Goal: Ask a question

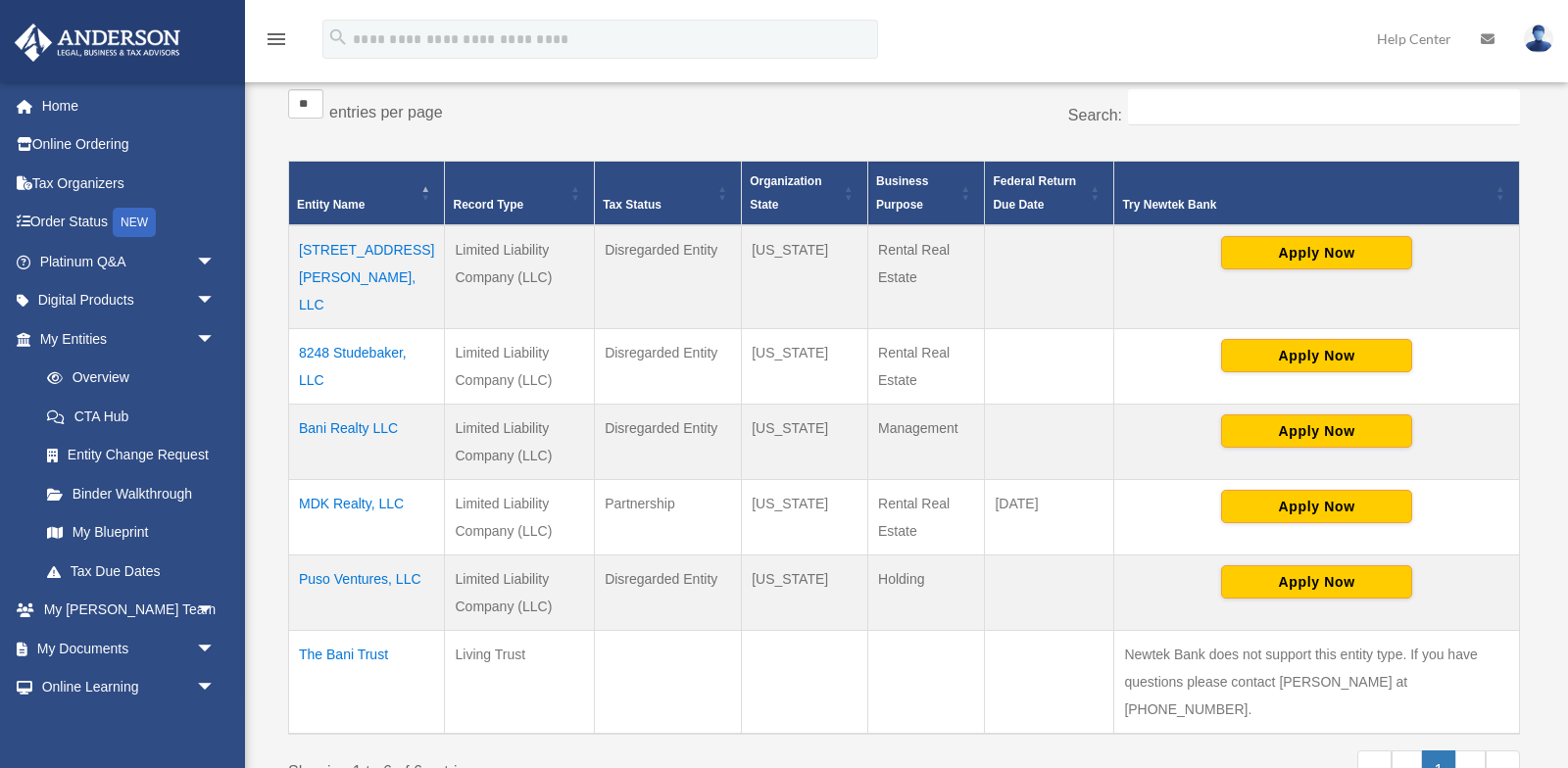
scroll to position [380, 0]
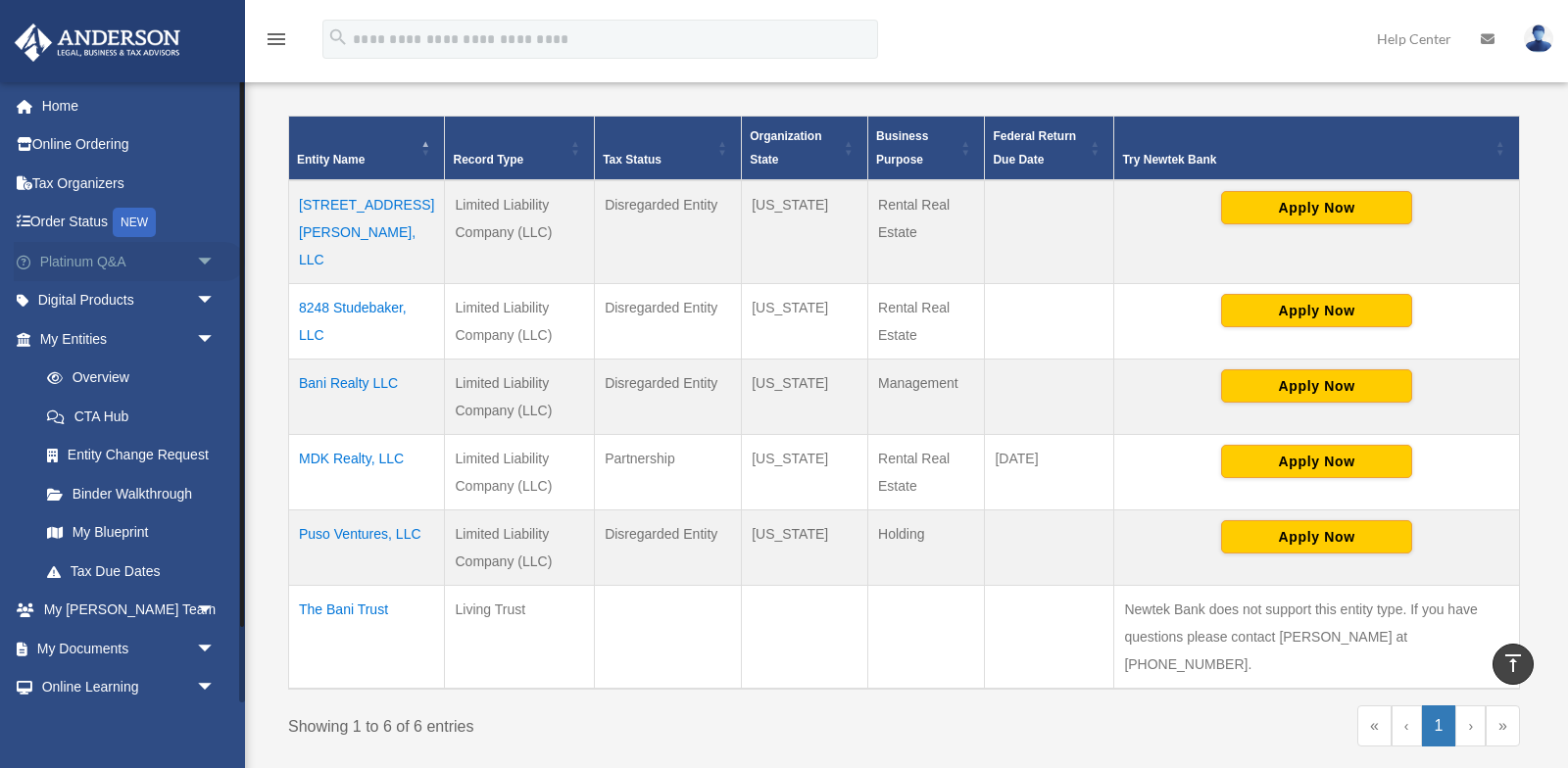
click at [199, 270] on span "arrow_drop_down" at bounding box center [216, 262] width 39 height 40
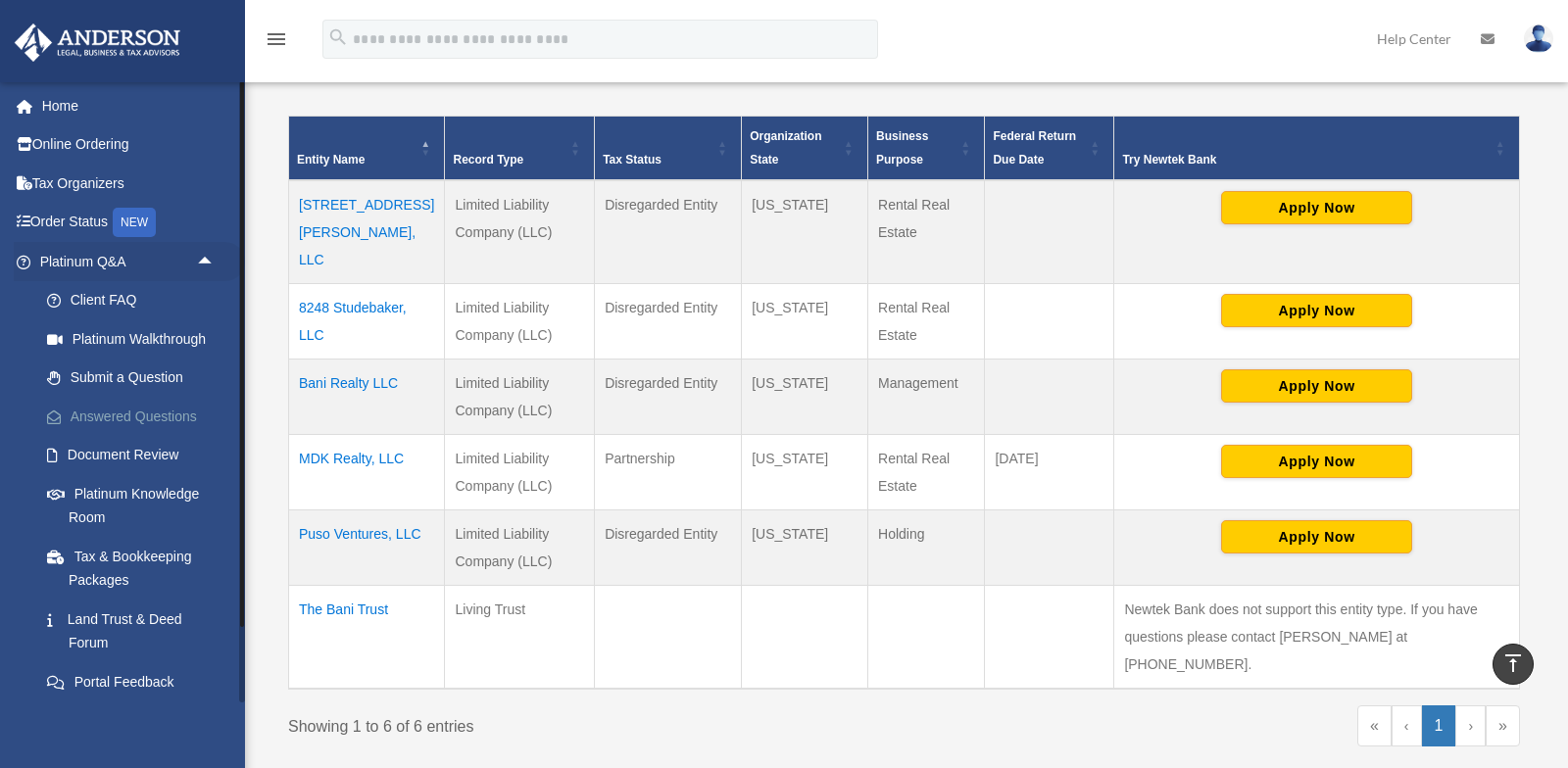
click at [134, 412] on link "Answered Questions" at bounding box center [136, 417] width 218 height 39
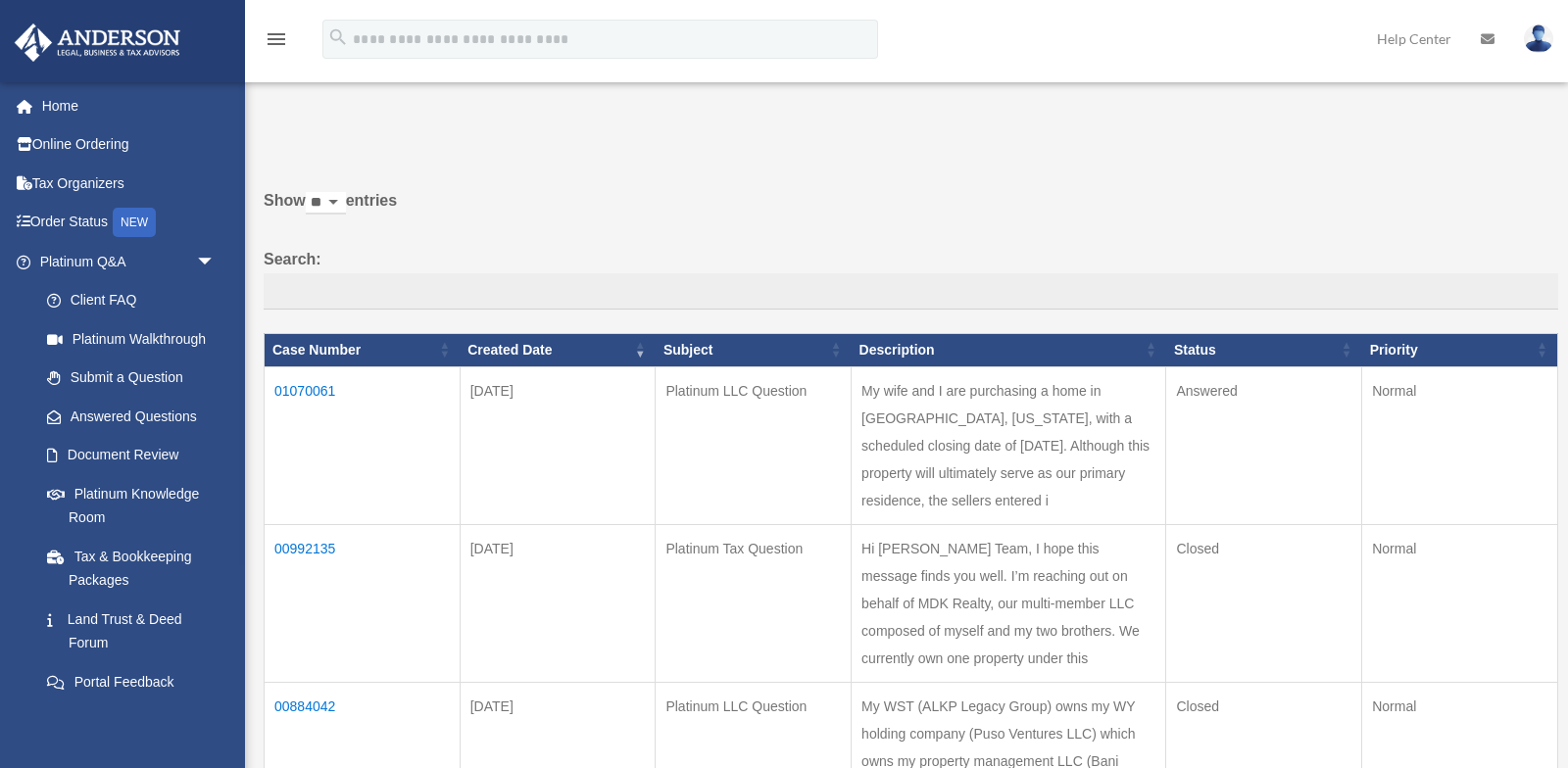
click at [309, 389] on td "01070061" at bounding box center [363, 445] width 196 height 158
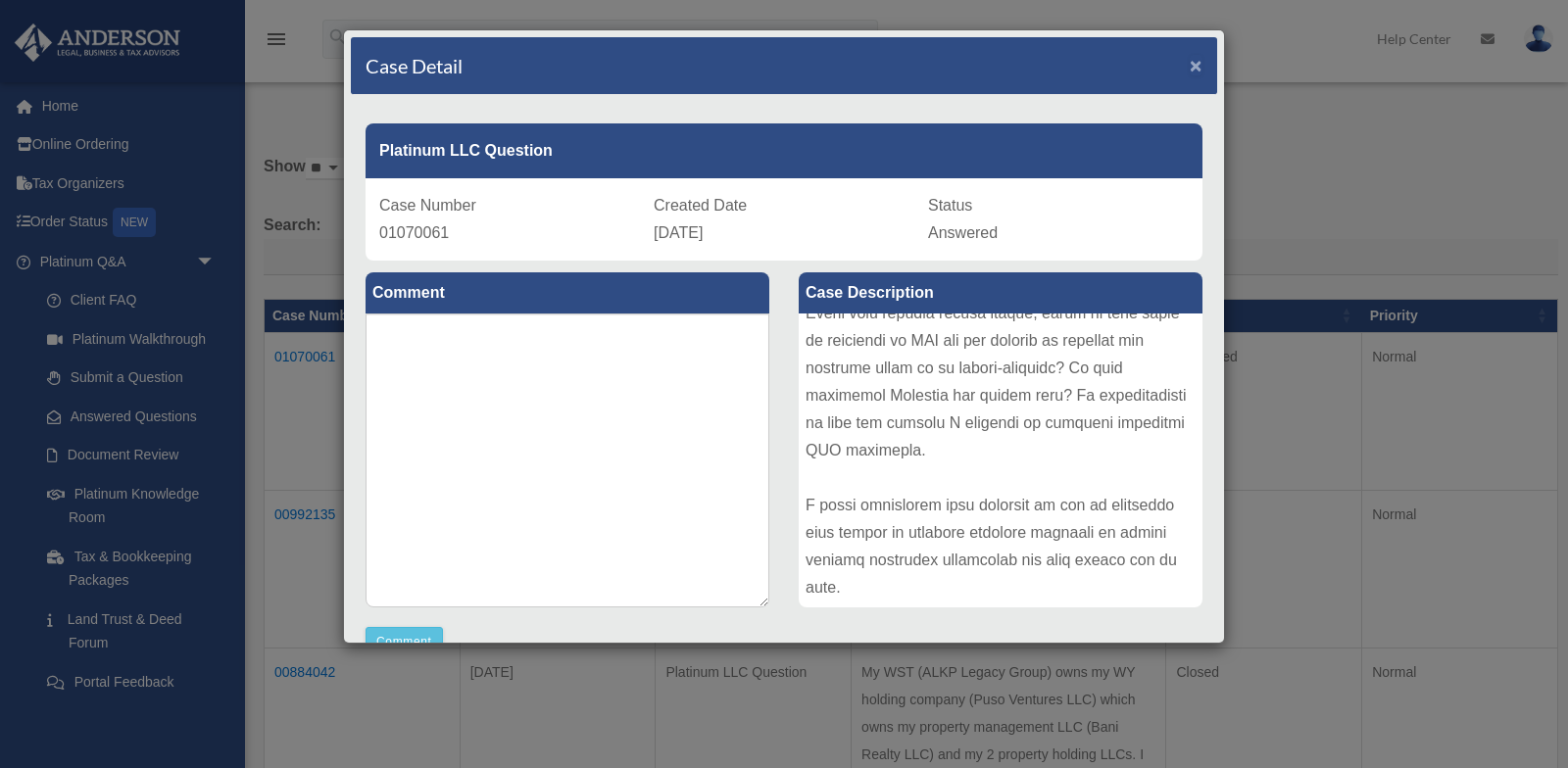
click at [1192, 66] on span "×" at bounding box center [1195, 65] width 13 height 23
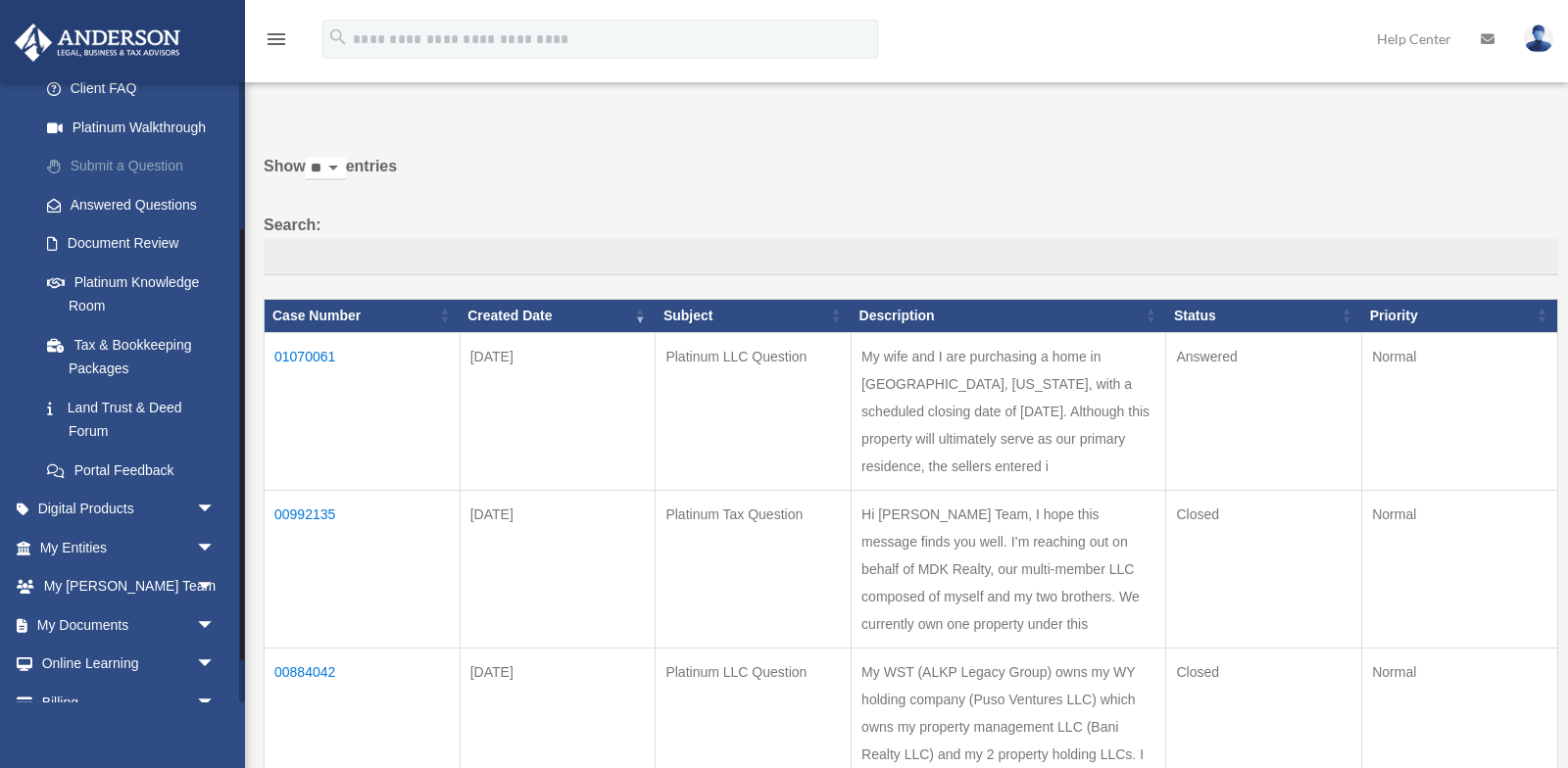
scroll to position [274, 0]
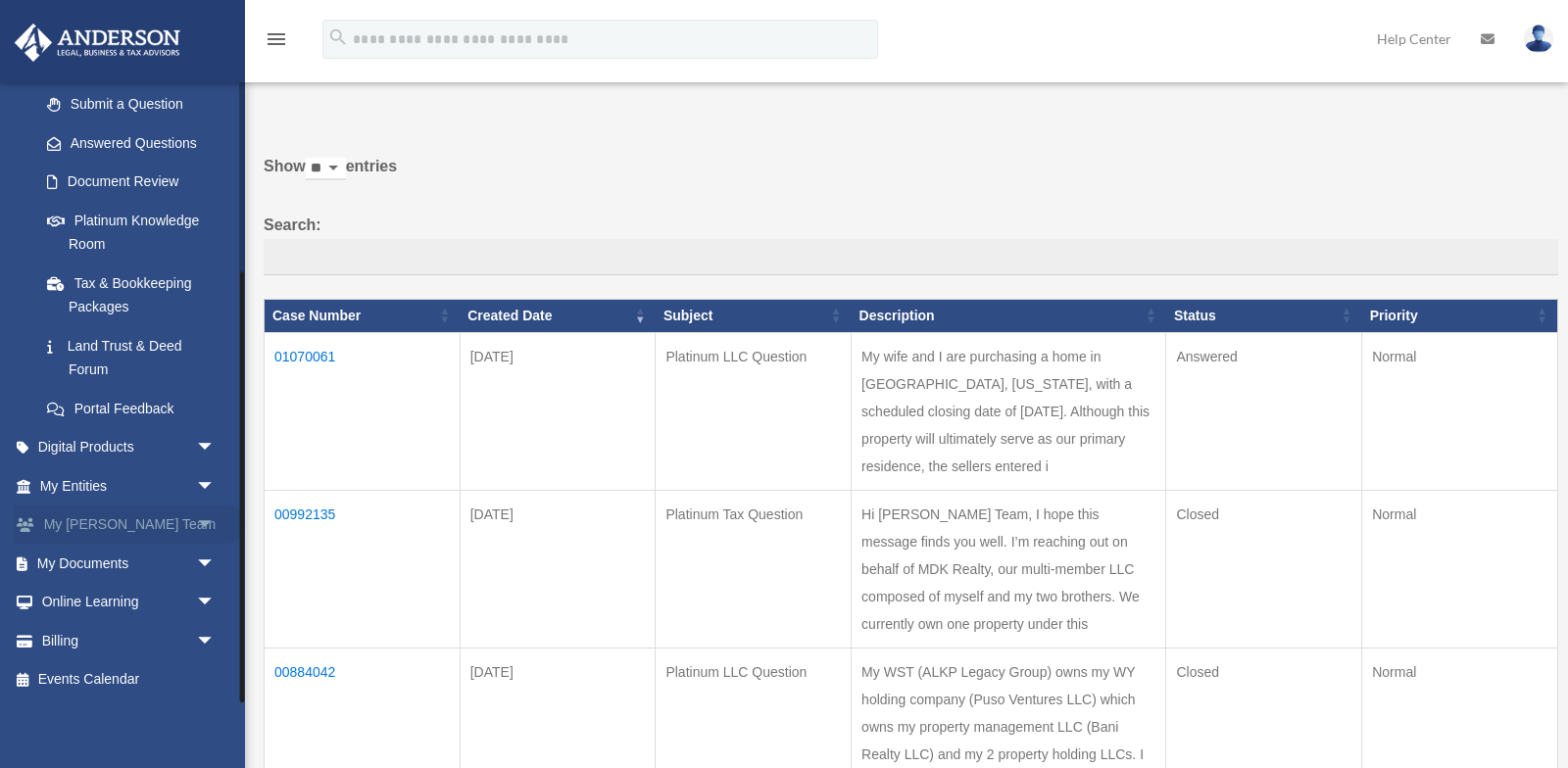
click at [205, 530] on span "arrow_drop_down" at bounding box center [216, 526] width 39 height 40
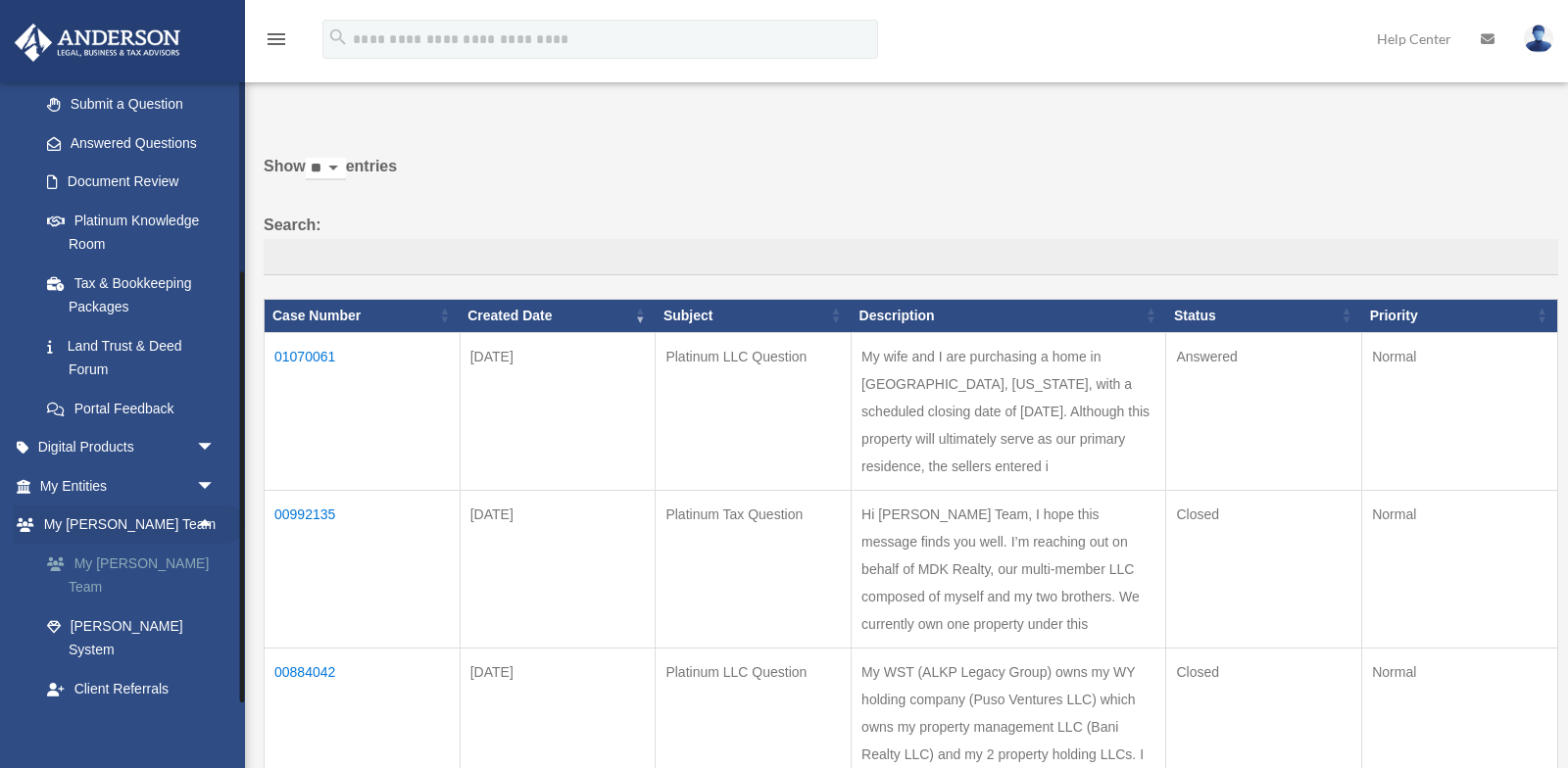
click at [117, 554] on link "My [PERSON_NAME] Team" at bounding box center [136, 575] width 218 height 63
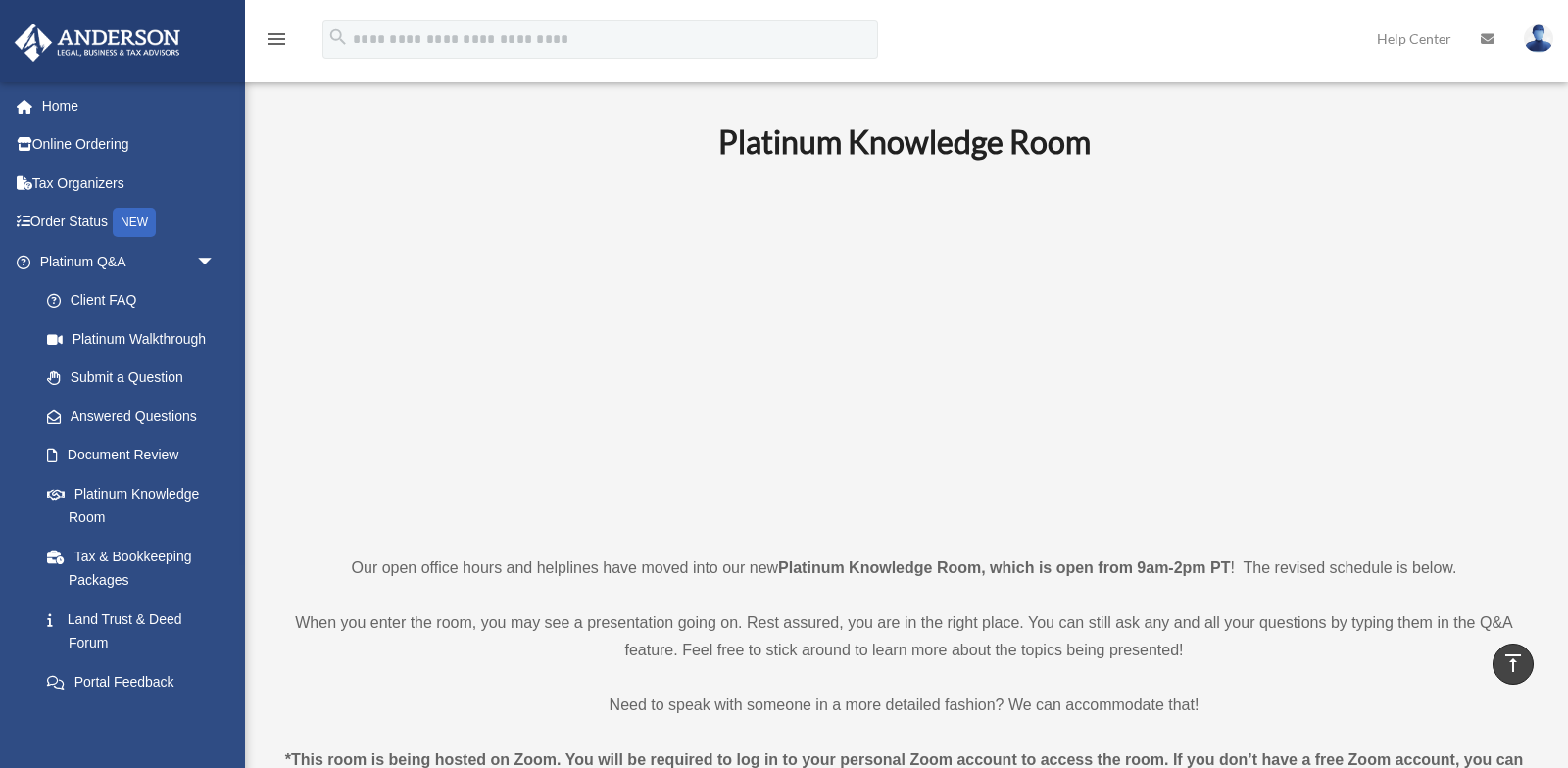
scroll to position [692, 0]
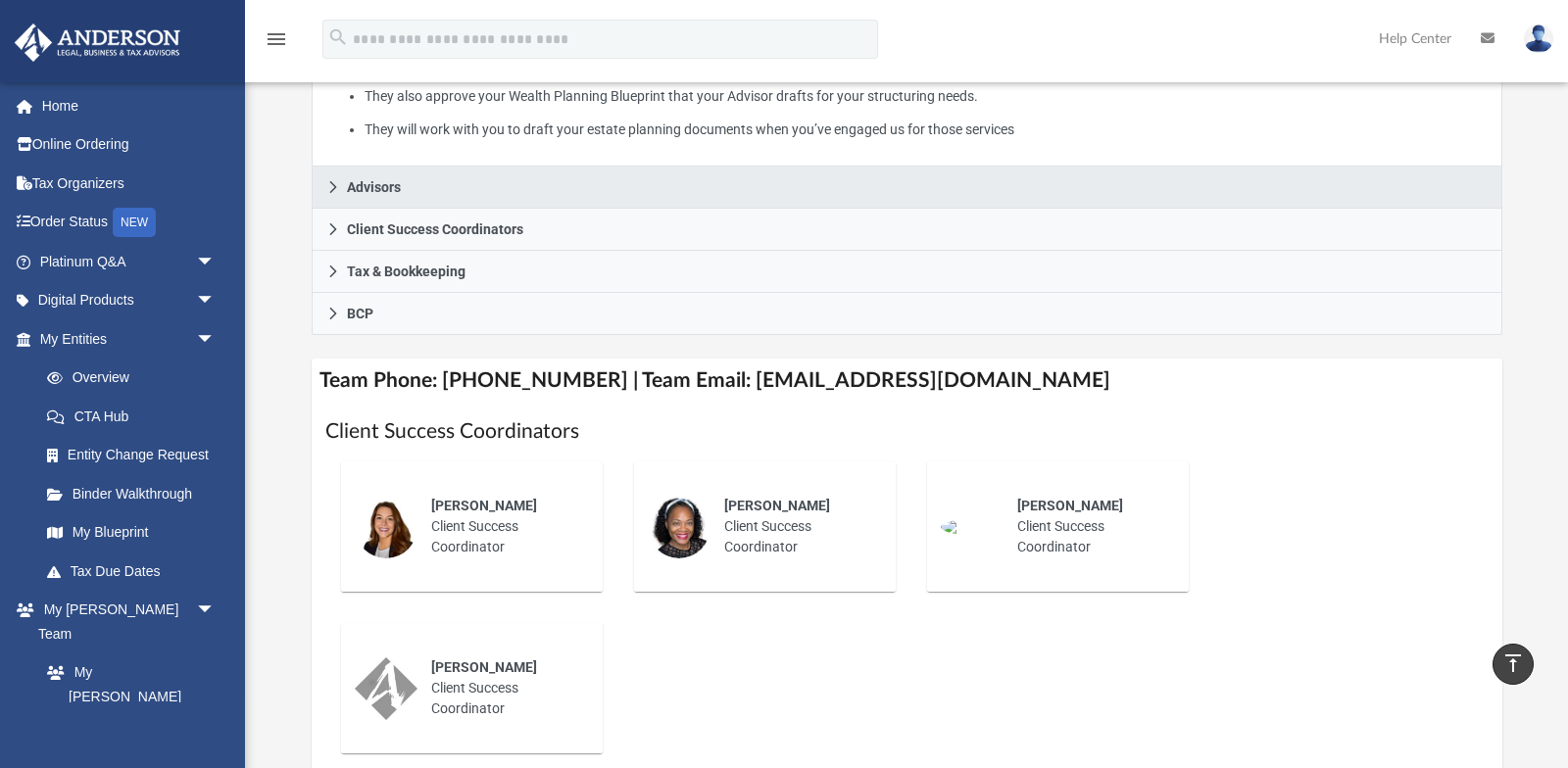
scroll to position [479, 0]
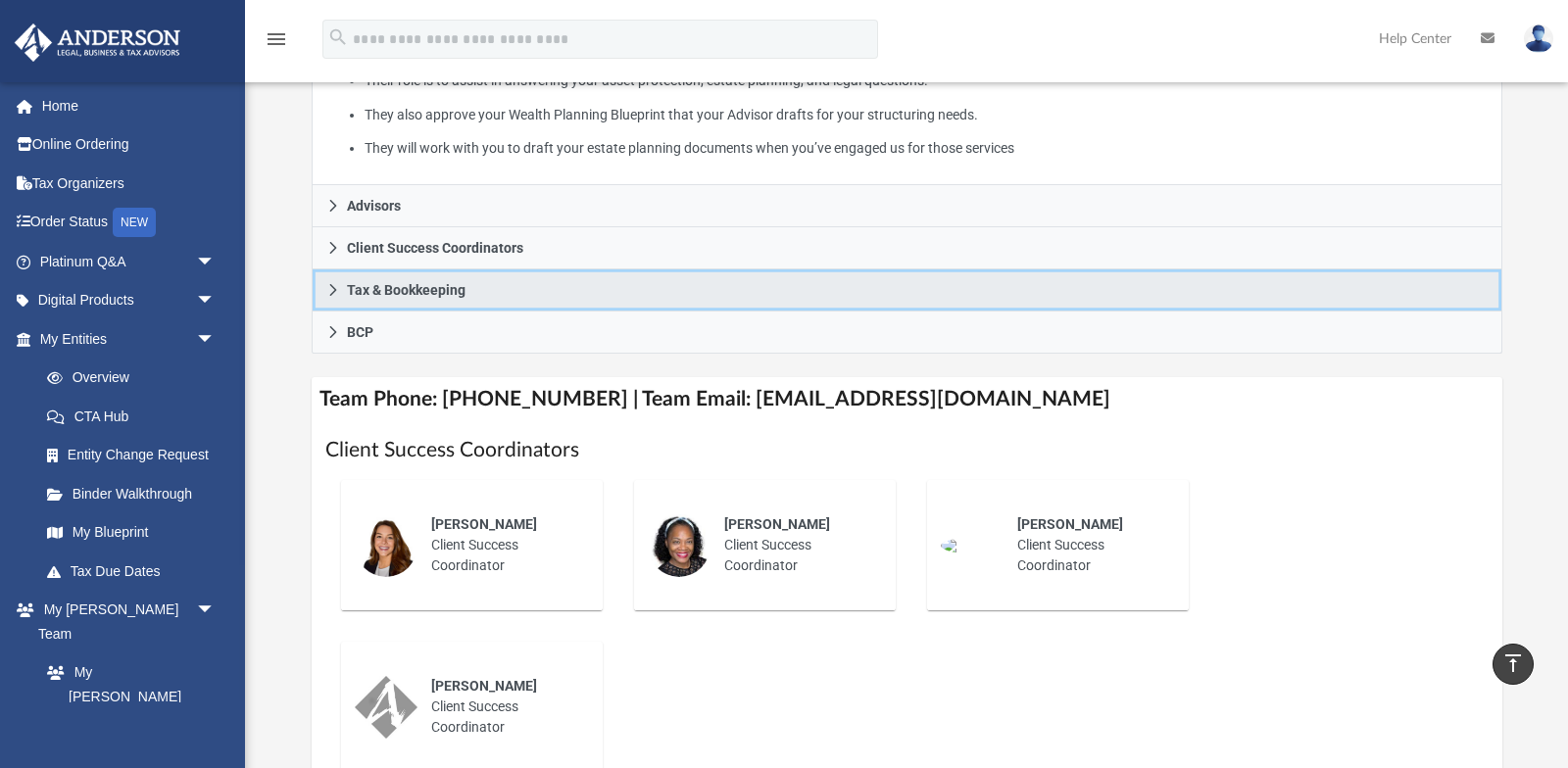
click at [661, 290] on link "Tax & Bookkeeping" at bounding box center [907, 290] width 1190 height 42
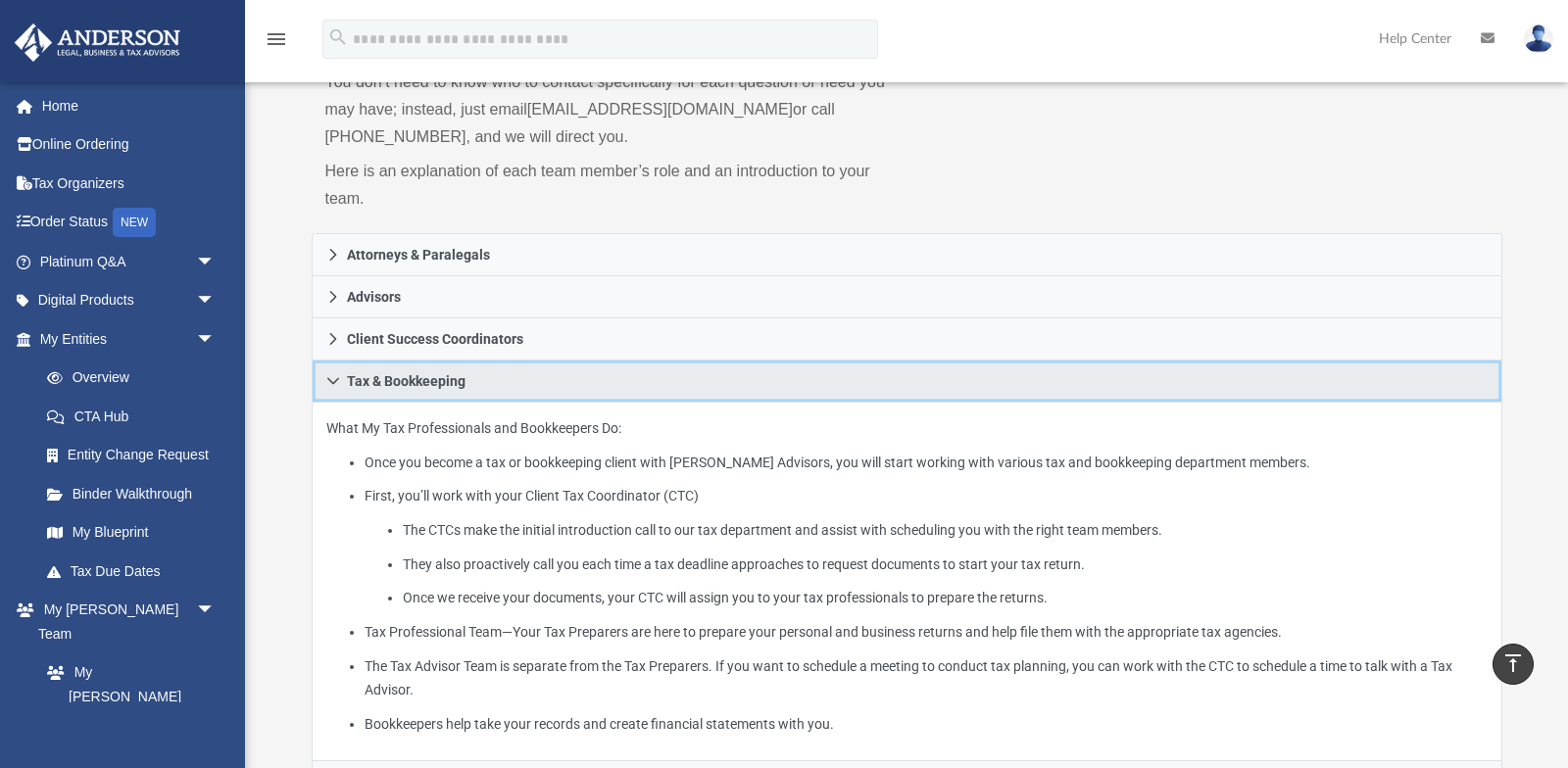
scroll to position [182, 0]
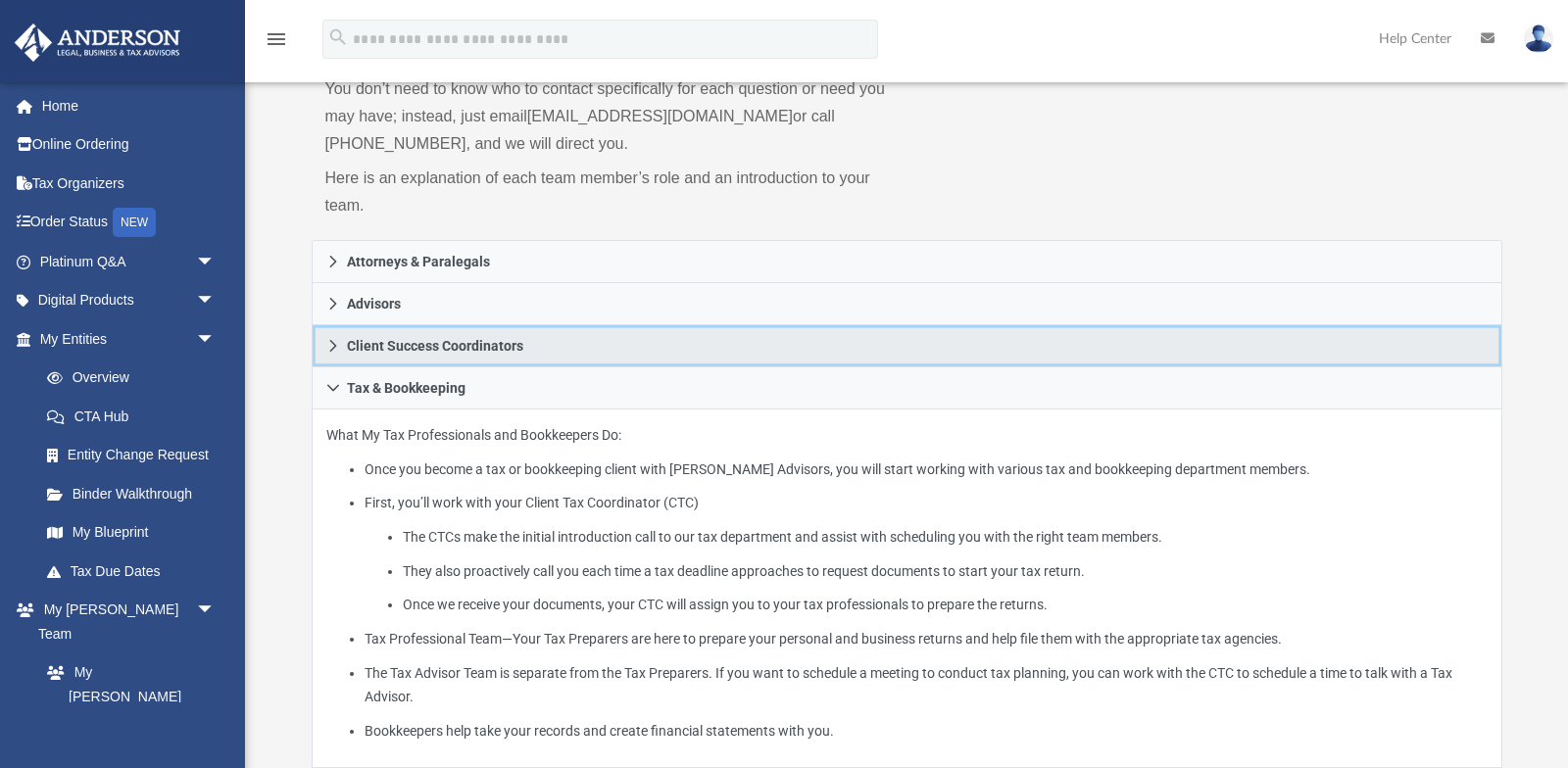
click at [391, 344] on span "Client Success Coordinators" at bounding box center [435, 346] width 177 height 14
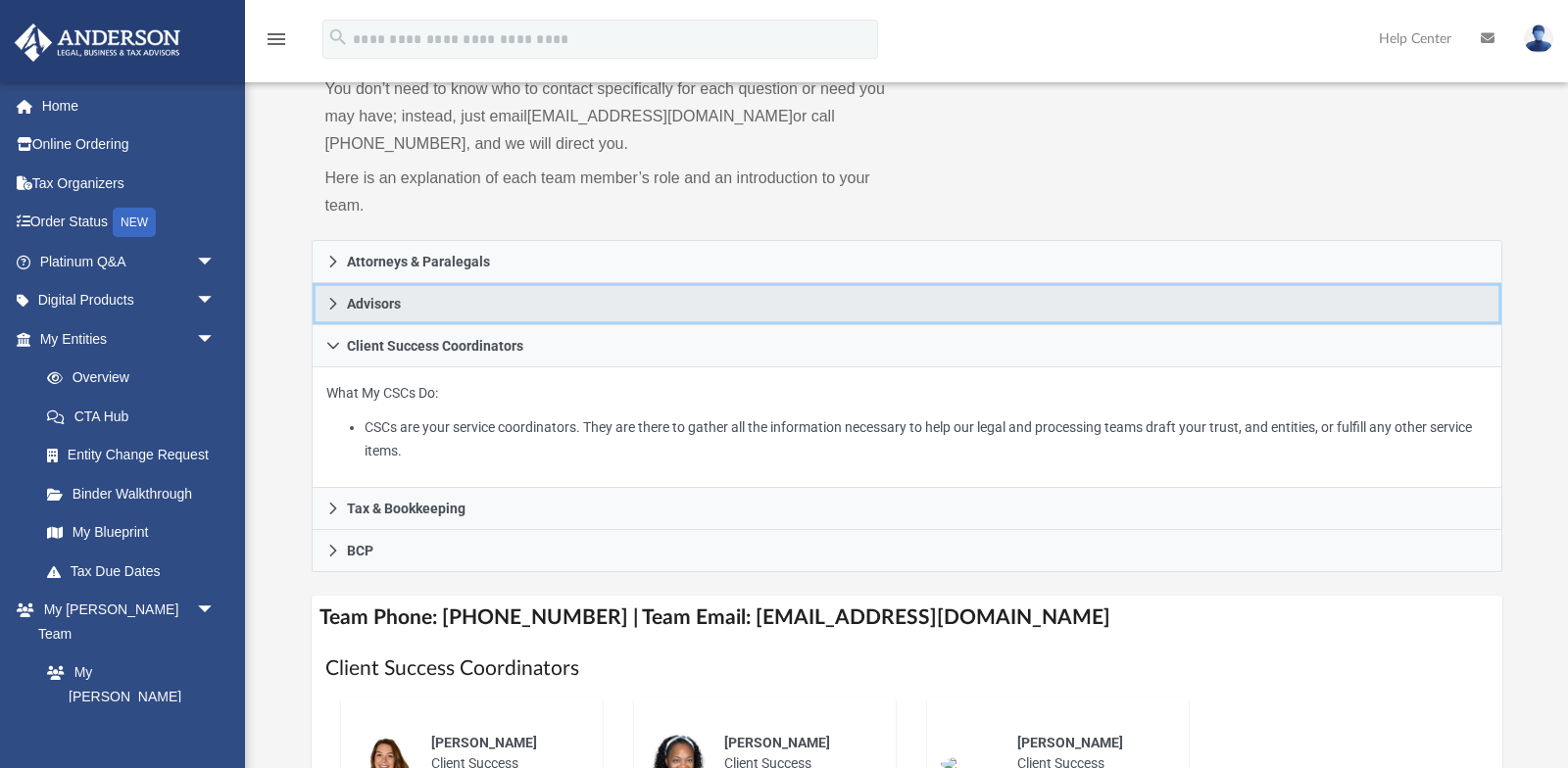
click at [336, 308] on icon at bounding box center [333, 304] width 14 height 14
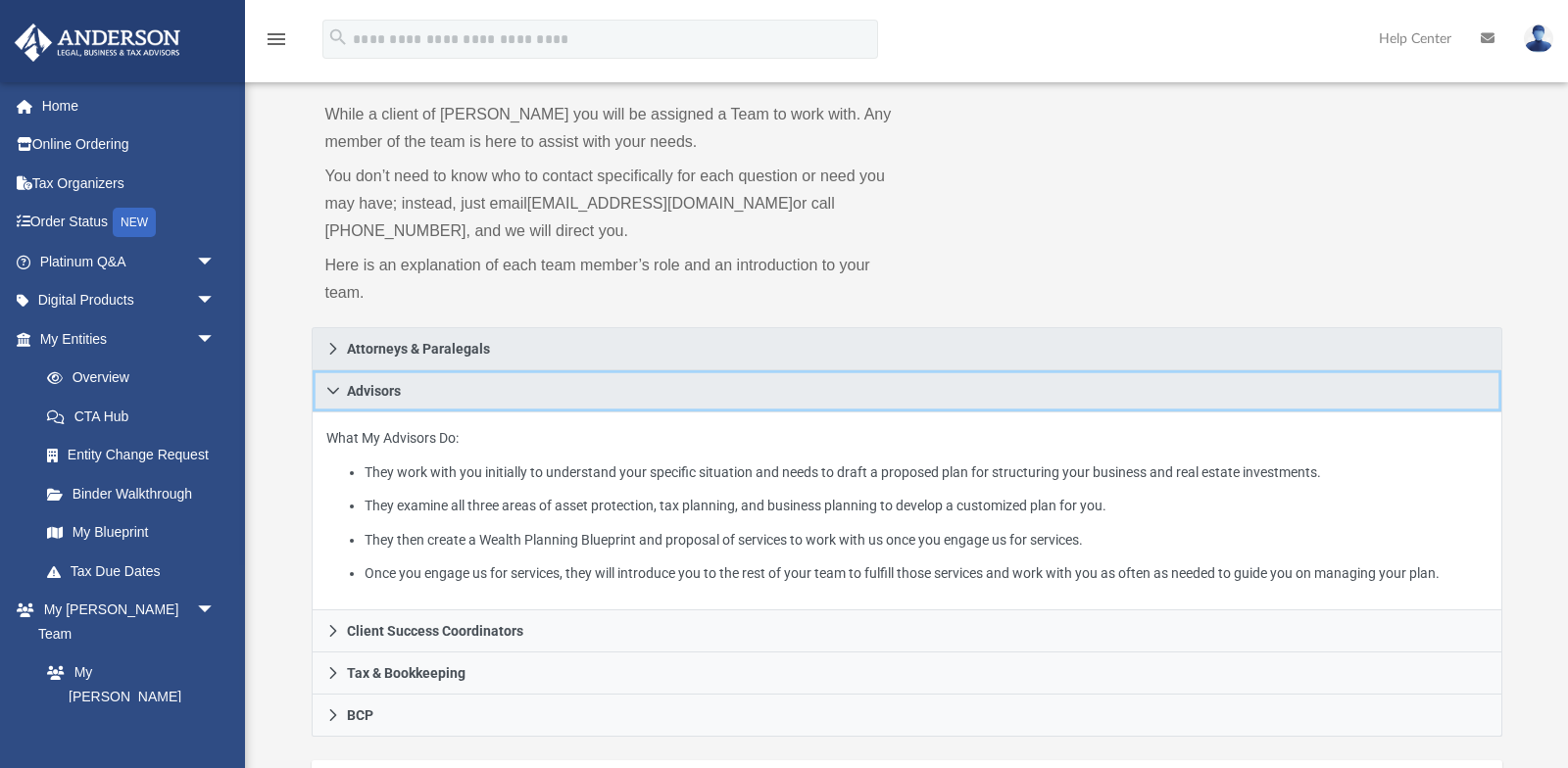
scroll to position [79, 0]
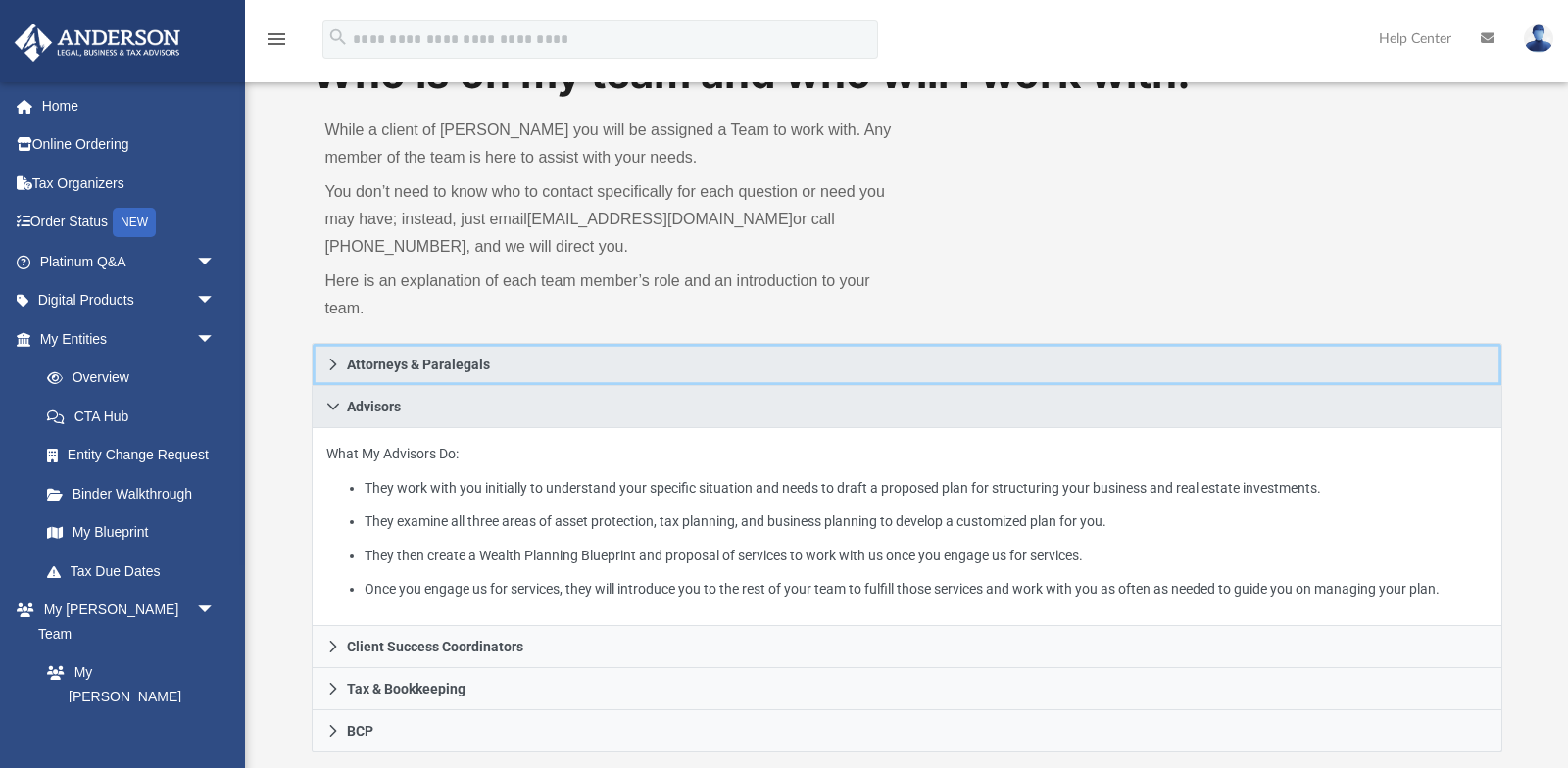
click at [337, 358] on icon at bounding box center [333, 365] width 14 height 14
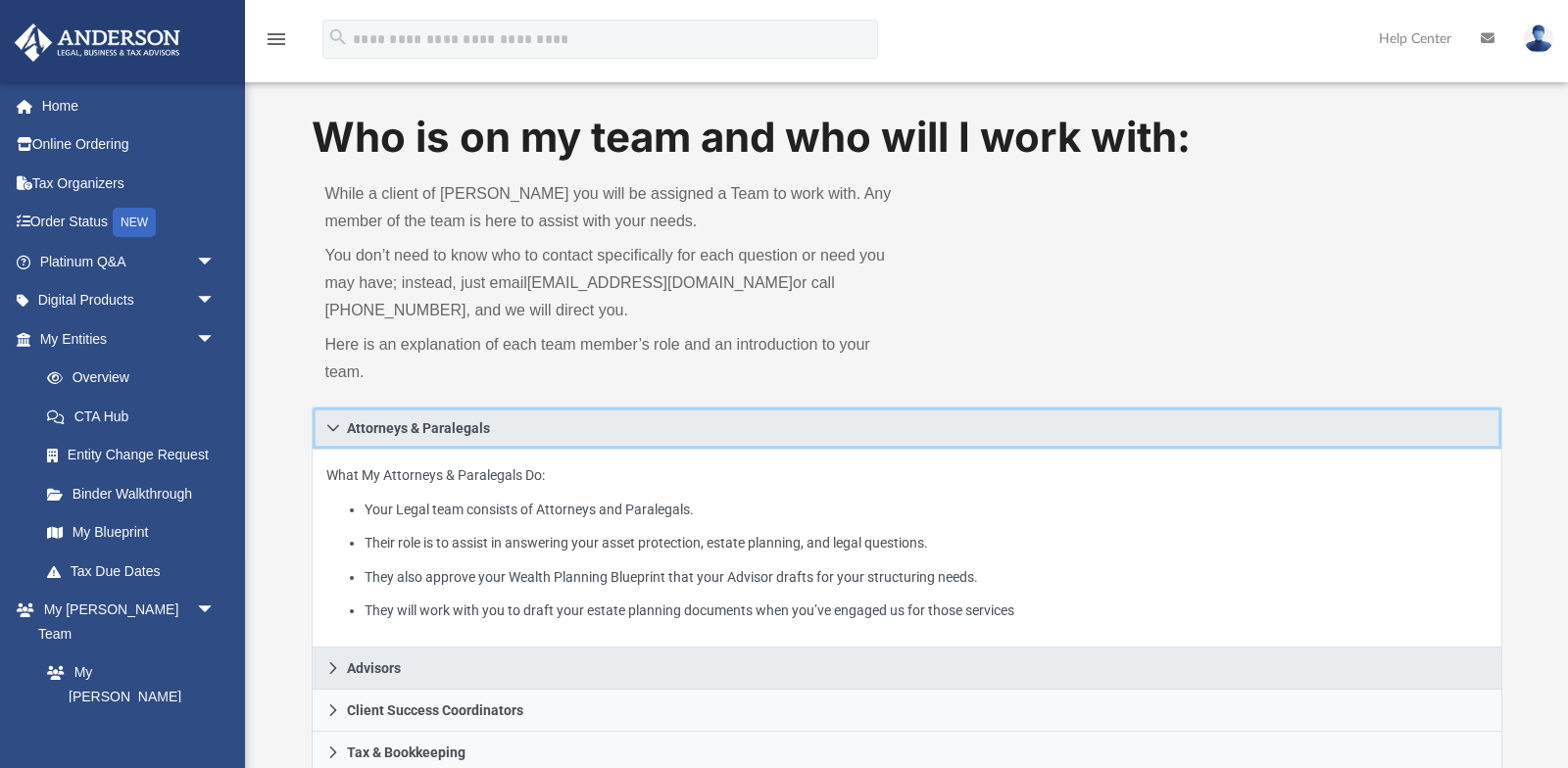
scroll to position [0, 0]
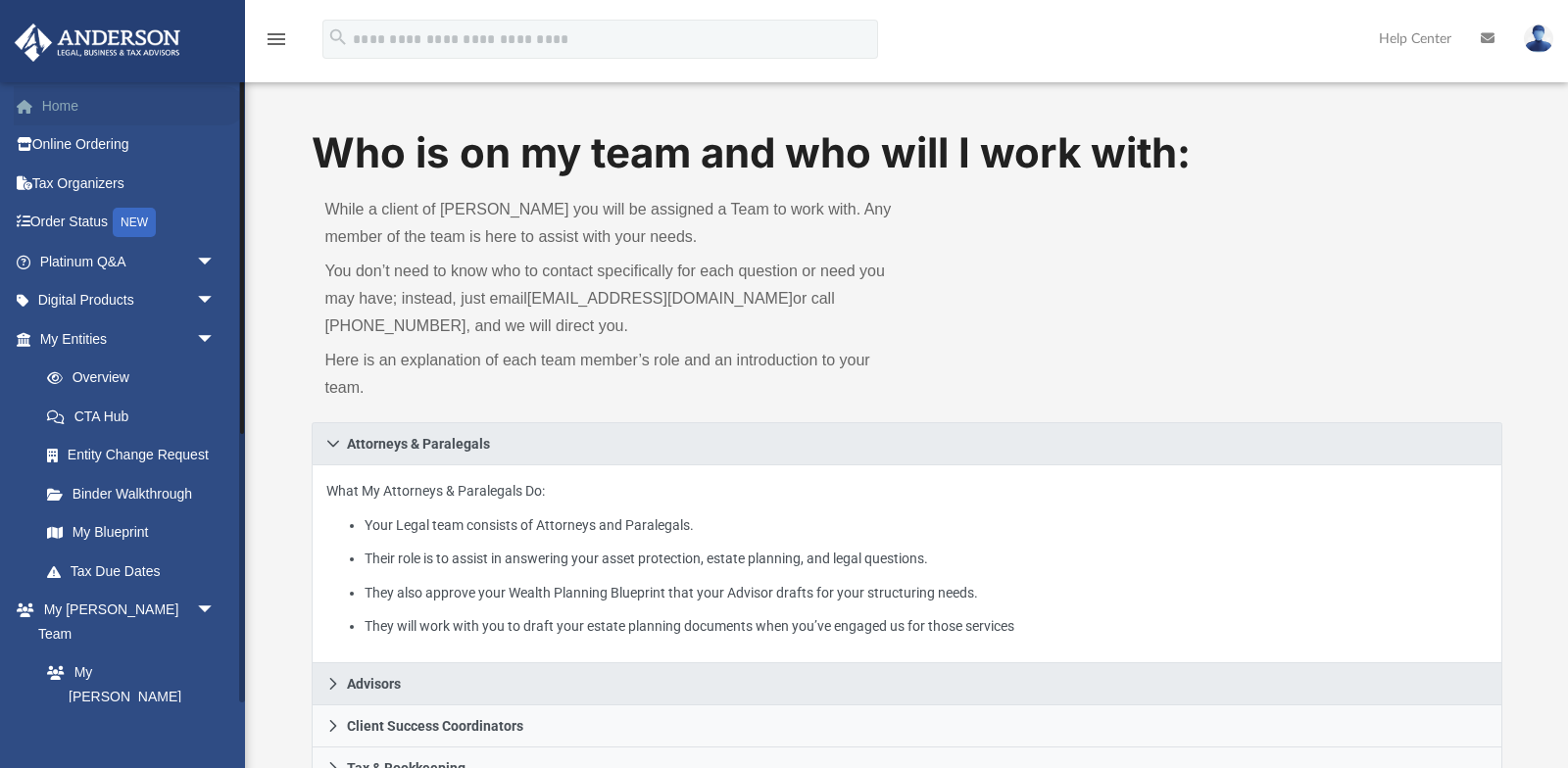
click at [107, 117] on link "Home" at bounding box center [129, 106] width 231 height 39
